Goal: Task Accomplishment & Management: Use online tool/utility

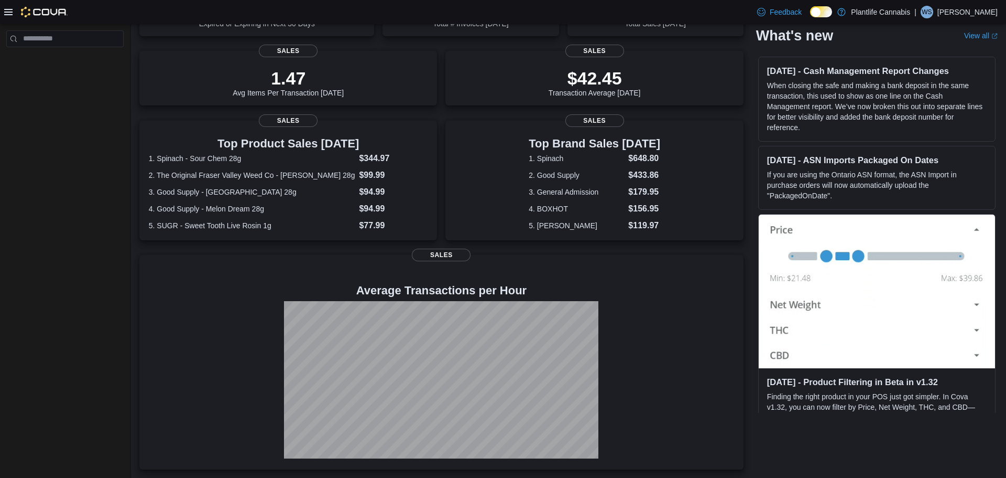
scroll to position [126, 0]
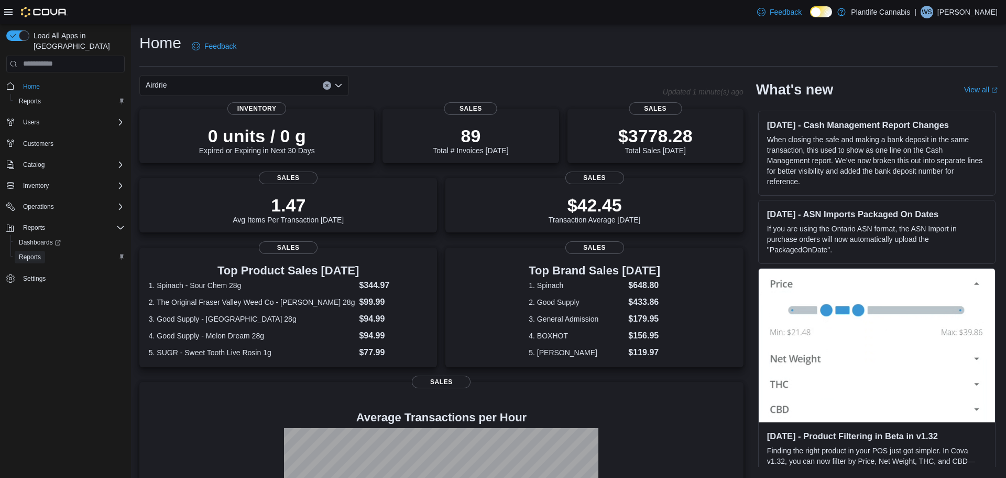
click at [24, 251] on span "Reports" at bounding box center [30, 257] width 22 height 13
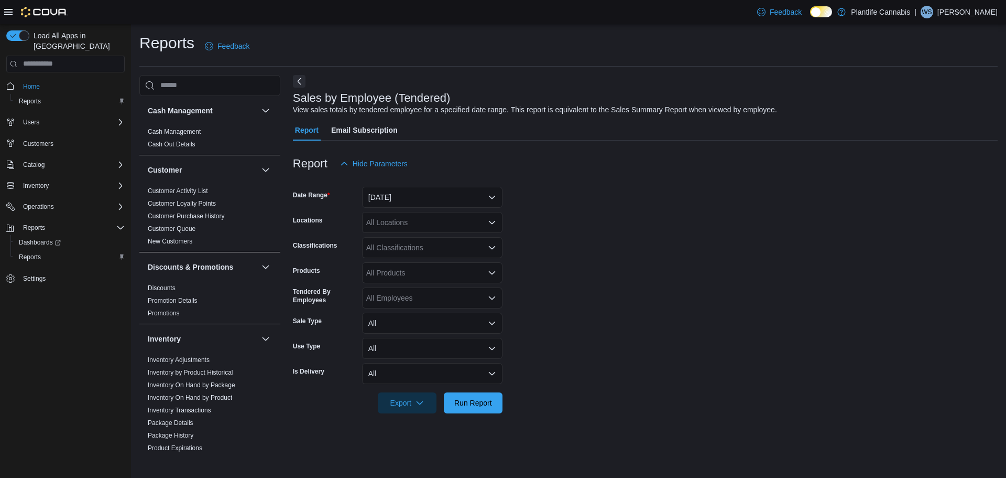
click at [386, 244] on div "All Classifications" at bounding box center [432, 247] width 140 height 21
type input "*"
type input "***"
click at [418, 263] on span "Accessory Group" at bounding box center [413, 265] width 56 height 10
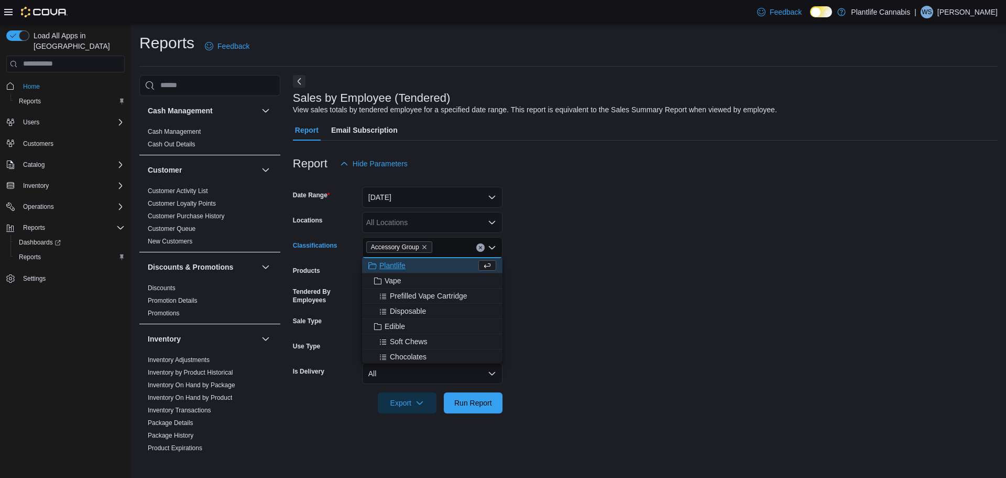
click at [406, 227] on div "All Locations" at bounding box center [432, 222] width 140 height 21
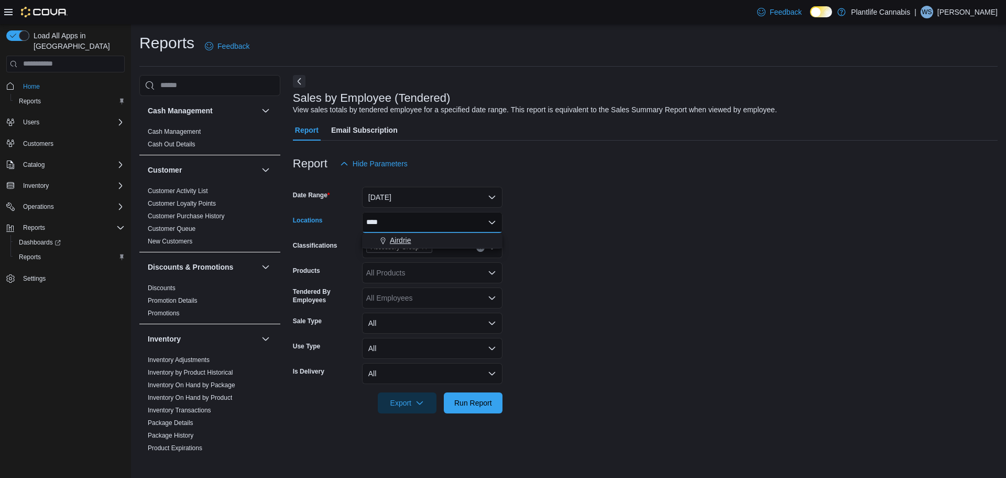
type input "****"
click at [408, 235] on span "Airdrie" at bounding box center [400, 240] width 21 height 10
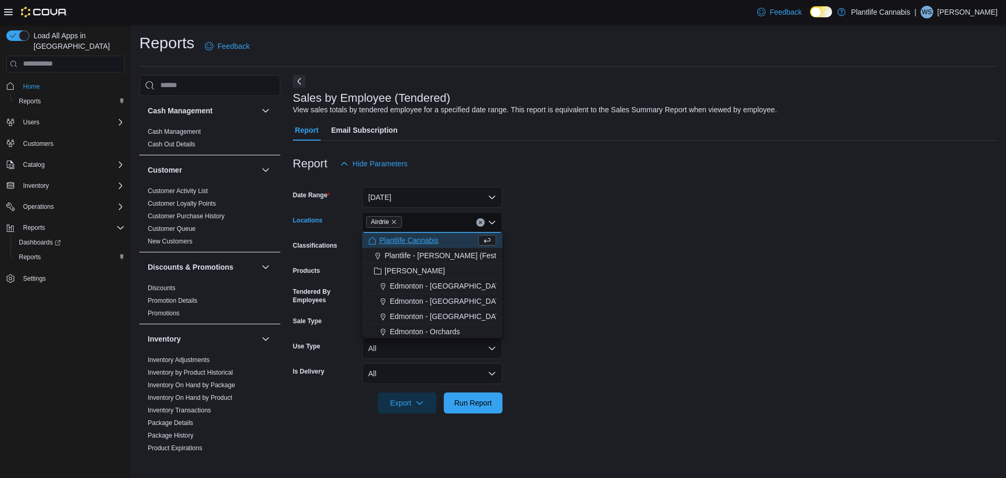
drag, startPoint x: 768, startPoint y: 251, endPoint x: 695, endPoint y: 236, distance: 74.3
click at [765, 251] on form "Date Range Yesterday Locations Airdrie Combo box. Selected. Airdrie. Press Back…" at bounding box center [645, 293] width 705 height 239
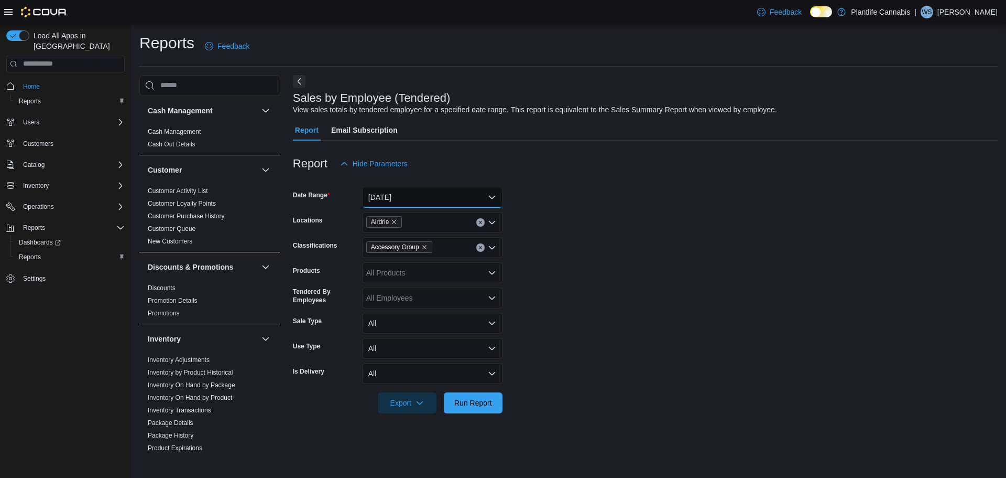
click at [461, 205] on button "Yesterday" at bounding box center [432, 197] width 140 height 21
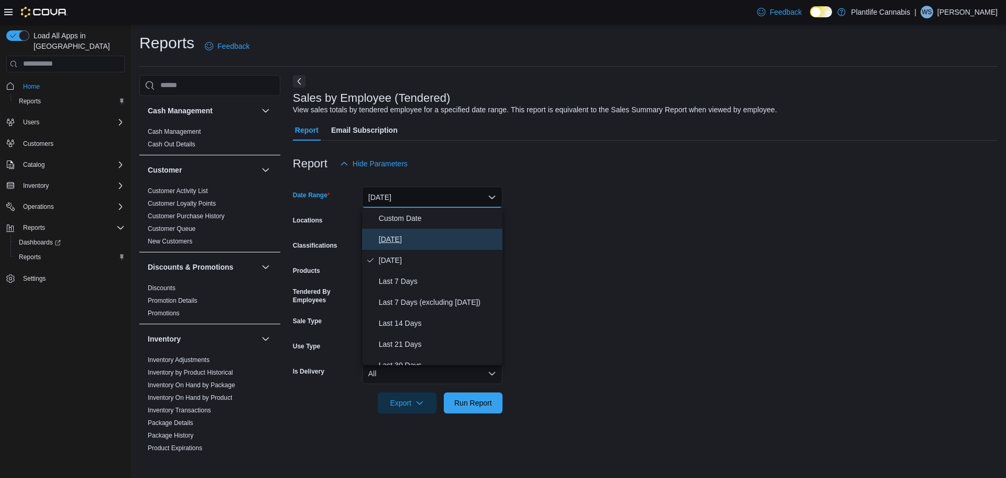
click at [403, 242] on span "Today" at bounding box center [439, 239] width 120 height 13
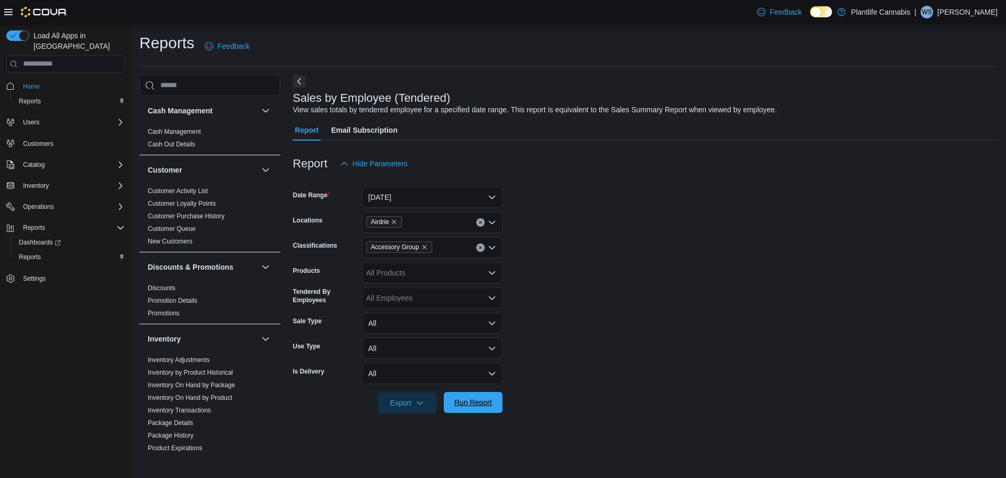
click at [472, 393] on span "Run Report" at bounding box center [473, 402] width 46 height 21
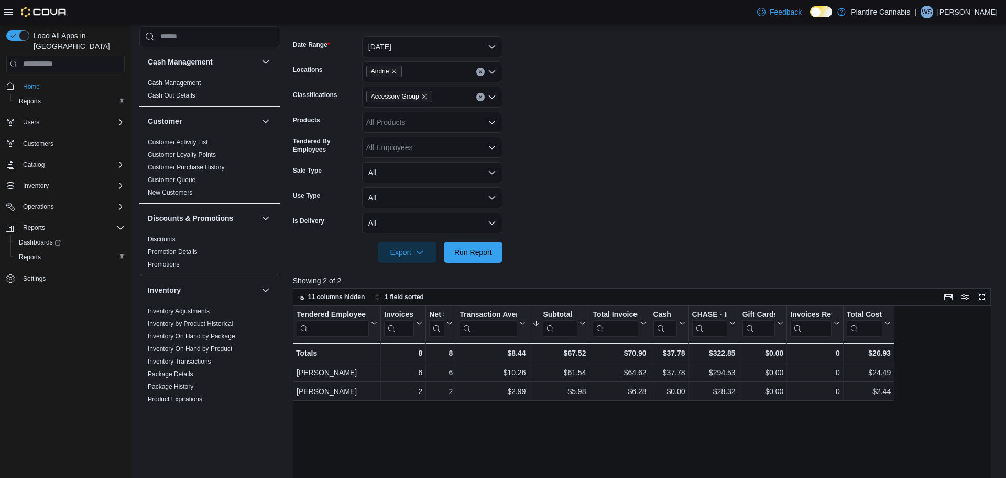
scroll to position [143, 0]
